Goal: Transaction & Acquisition: Subscribe to service/newsletter

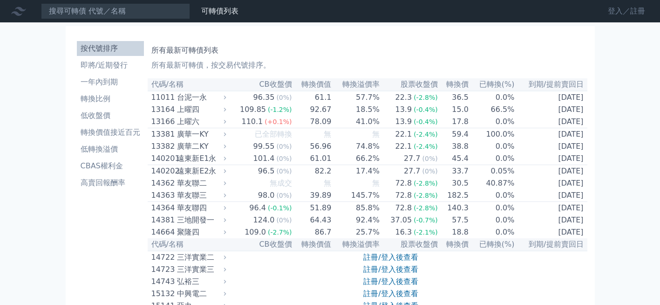
click at [611, 12] on link "登入／註冊" at bounding box center [626, 11] width 52 height 15
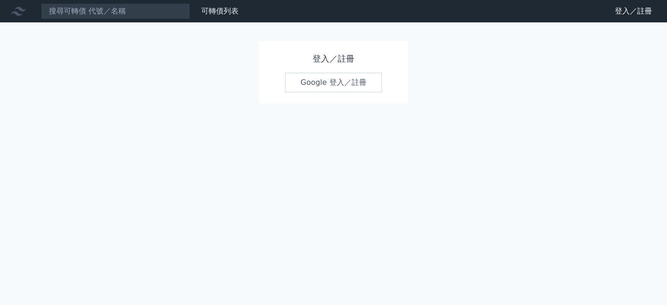
click at [340, 84] on link "Google 登入／註冊" at bounding box center [333, 83] width 97 height 20
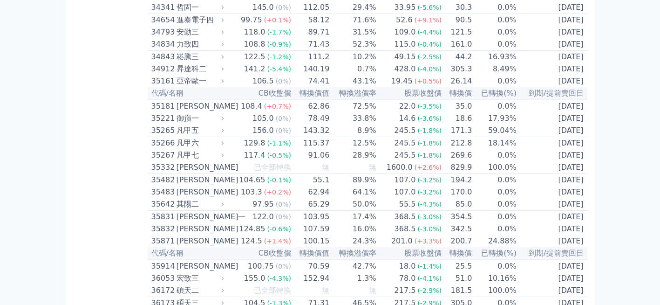
scroll to position [1909, 0]
